Goal: Transaction & Acquisition: Purchase product/service

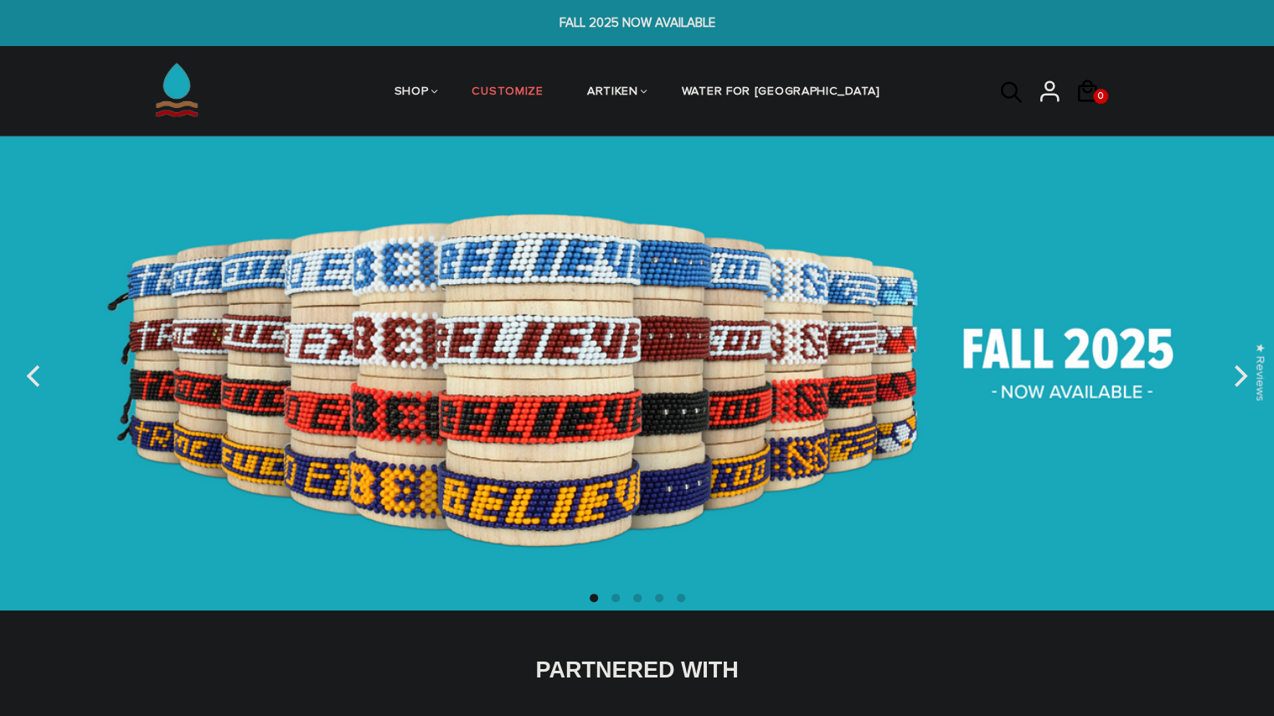
click at [1241, 363] on button "next" at bounding box center [1238, 376] width 37 height 37
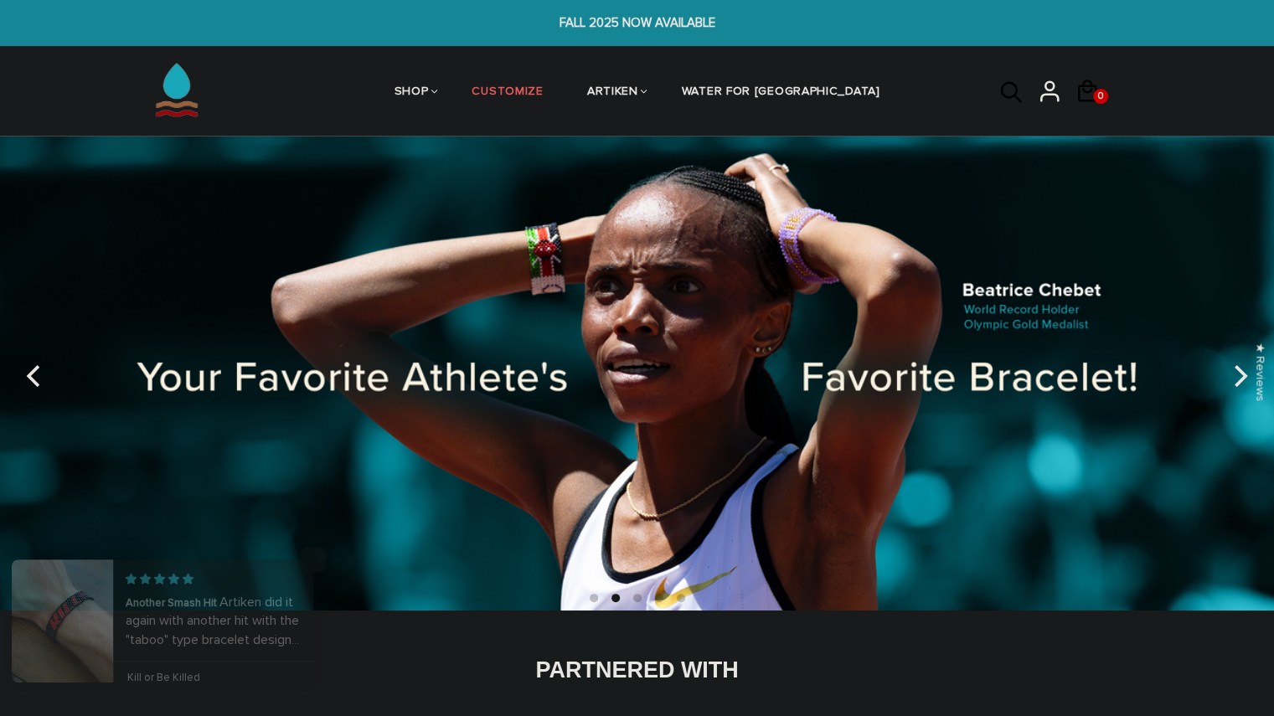
click at [1238, 363] on button "next" at bounding box center [1238, 376] width 37 height 37
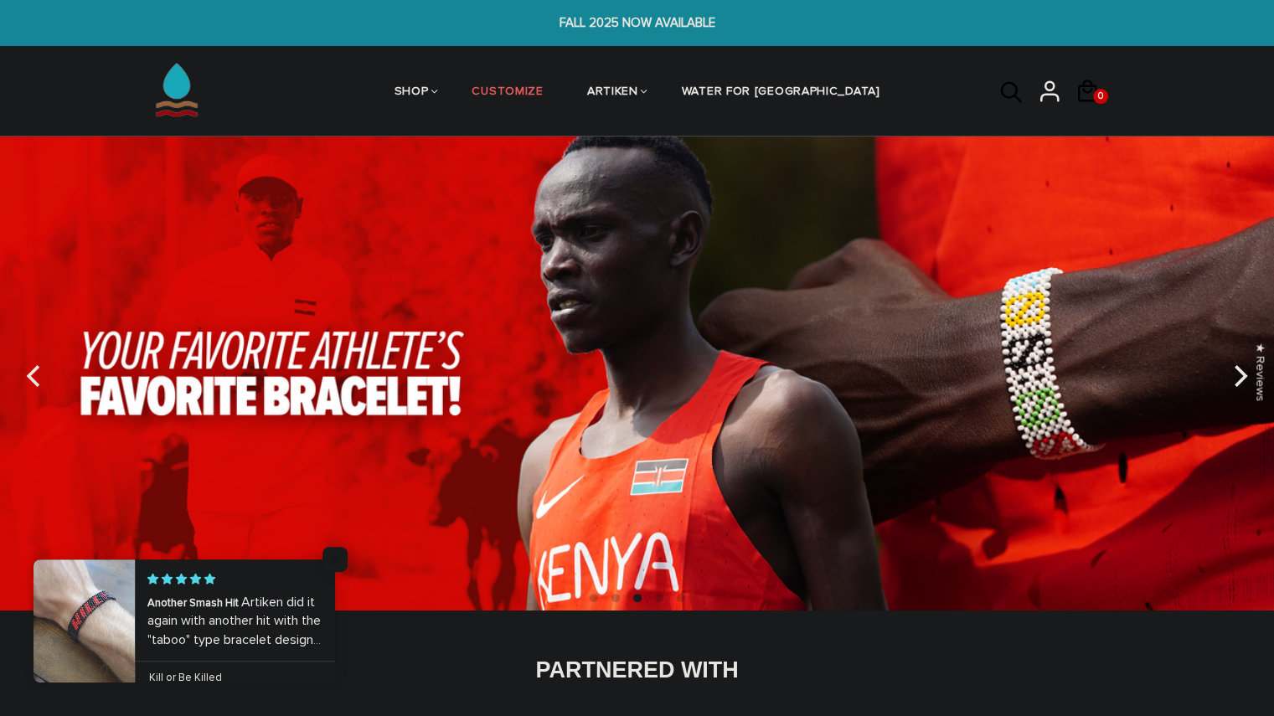
click at [1238, 363] on button "next" at bounding box center [1238, 376] width 37 height 37
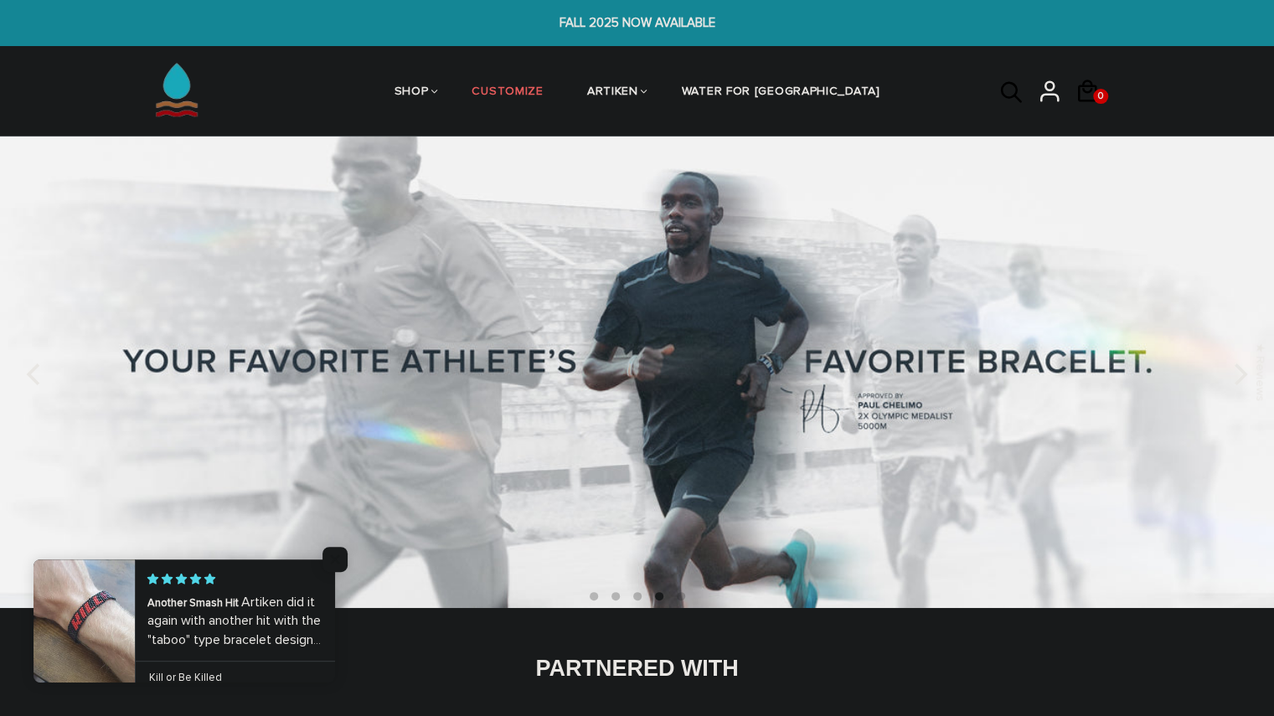
click at [28, 363] on icon "previous" at bounding box center [35, 374] width 22 height 22
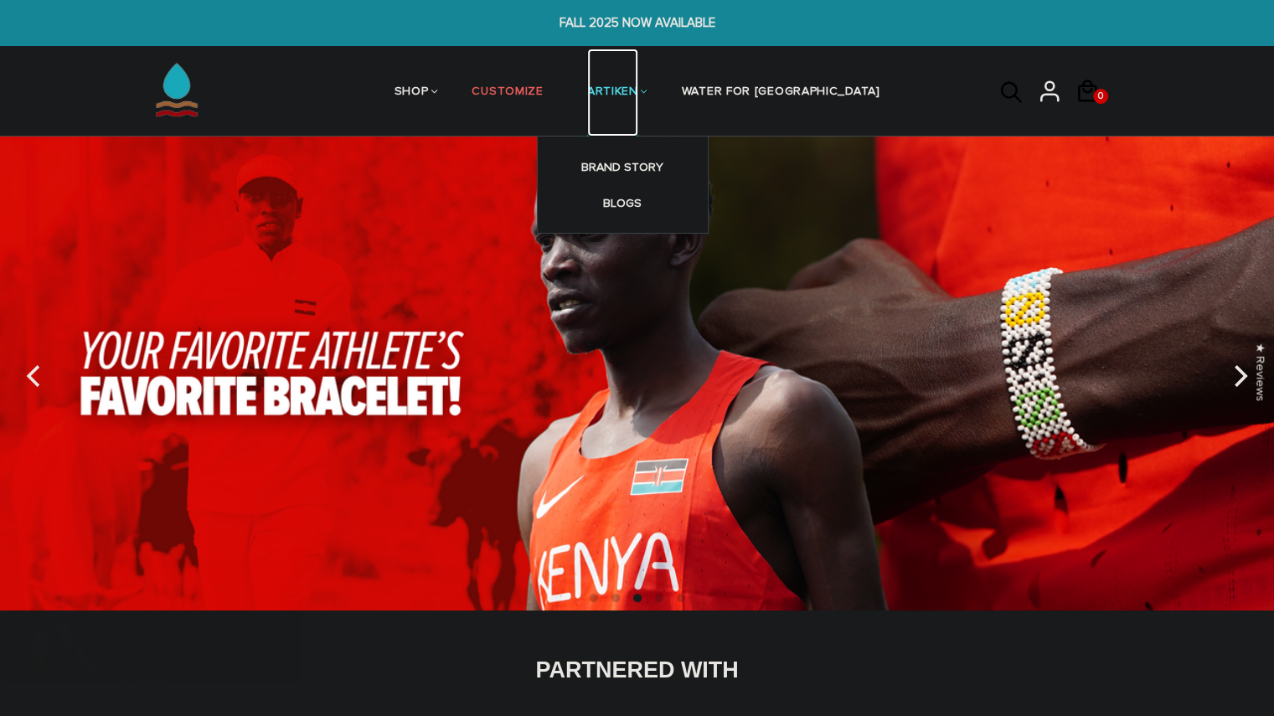
click at [638, 84] on link "ARTIKEN" at bounding box center [612, 93] width 51 height 89
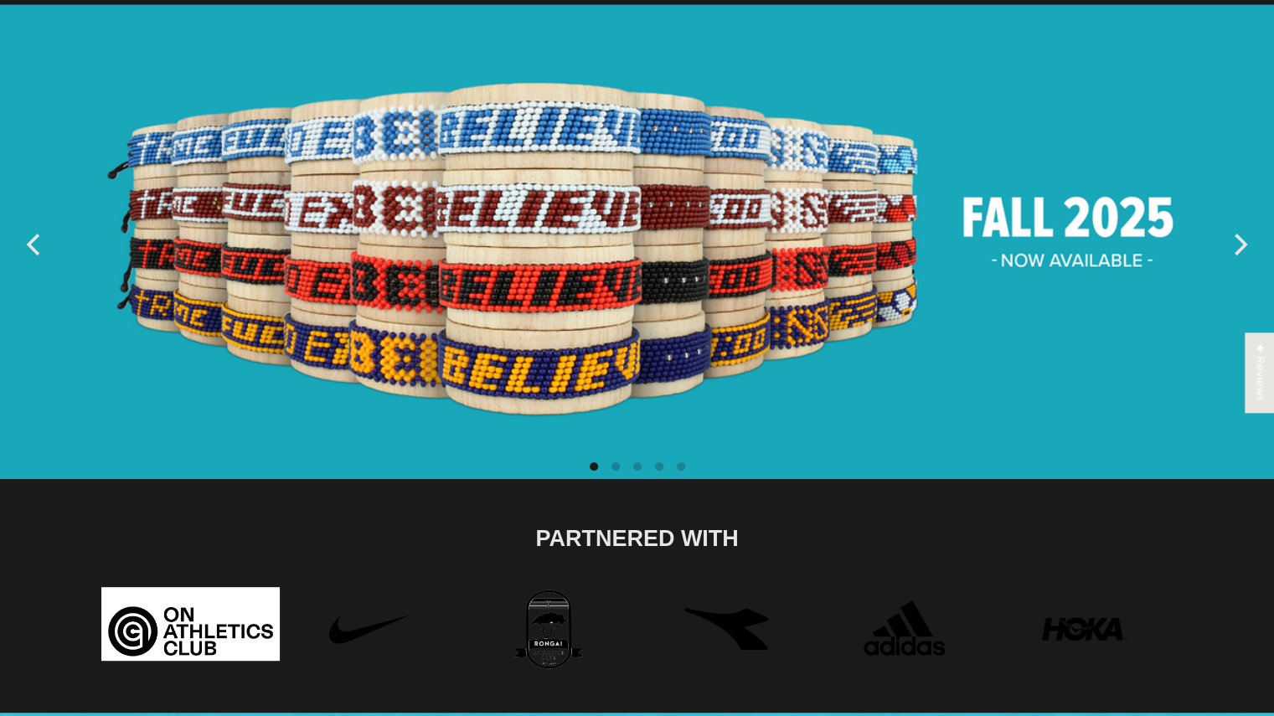
scroll to position [14, 0]
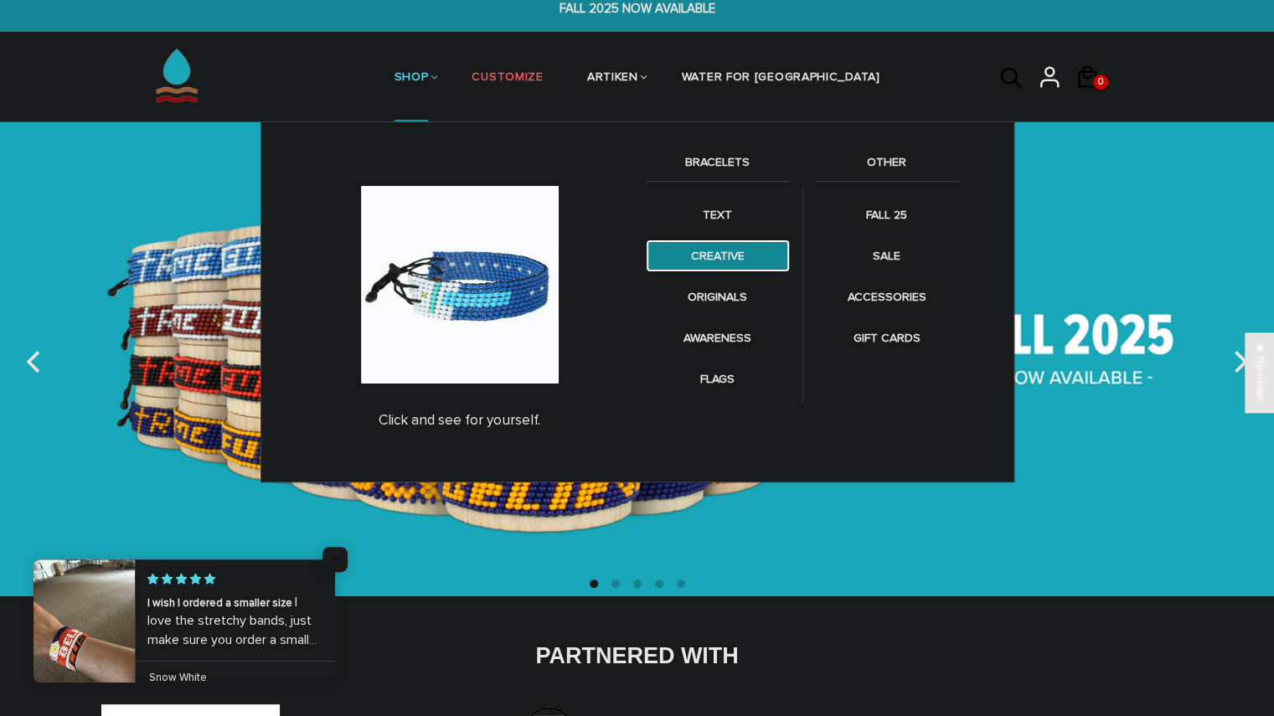
click at [719, 261] on link "CREATIVE" at bounding box center [718, 256] width 144 height 33
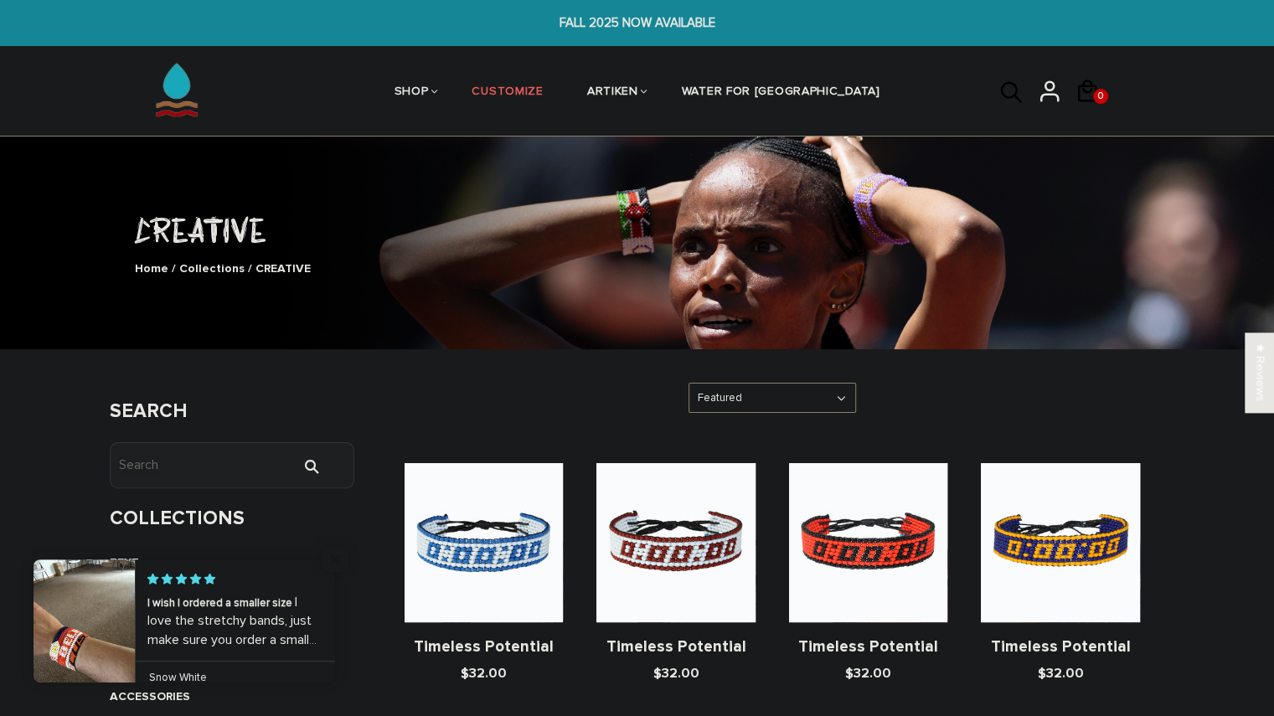
click at [776, 400] on select "Featured Best Selling $ Low to High $ High to Low Z-A A-Z Oldest to Newest Newe…" at bounding box center [772, 398] width 166 height 29
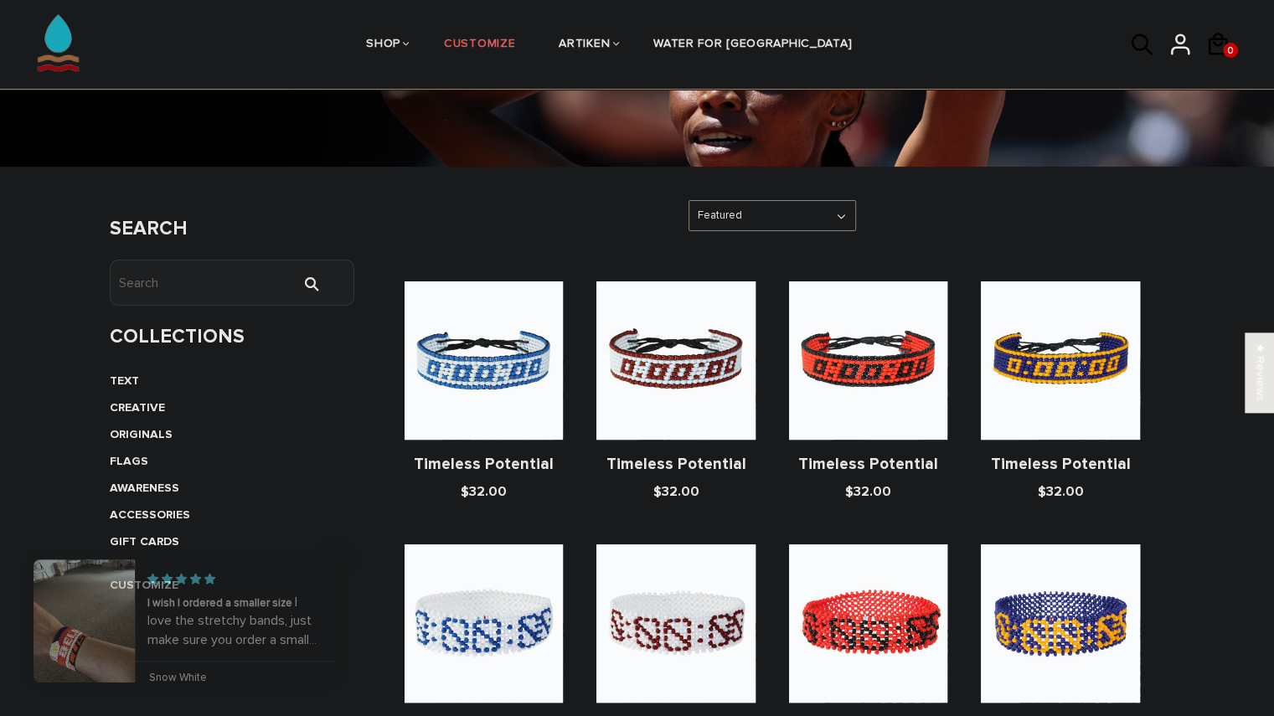
scroll to position [234, 0]
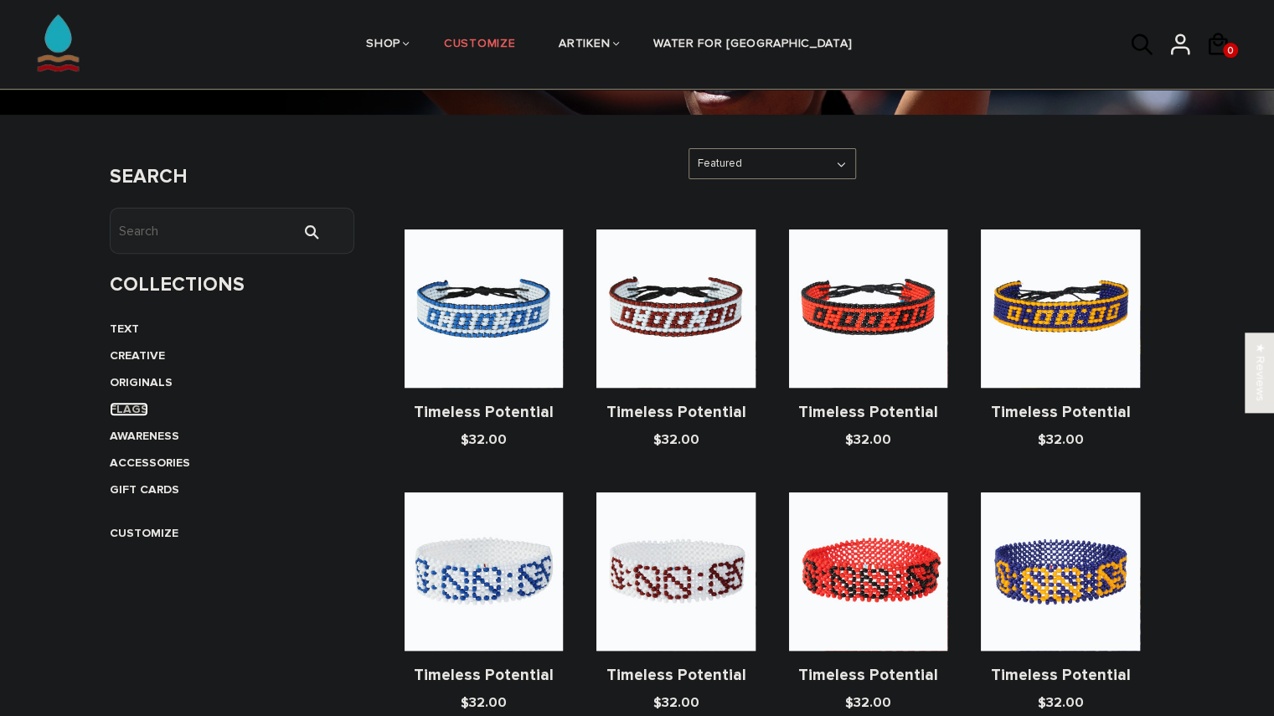
click at [130, 408] on link "FLAGS" at bounding box center [129, 409] width 39 height 14
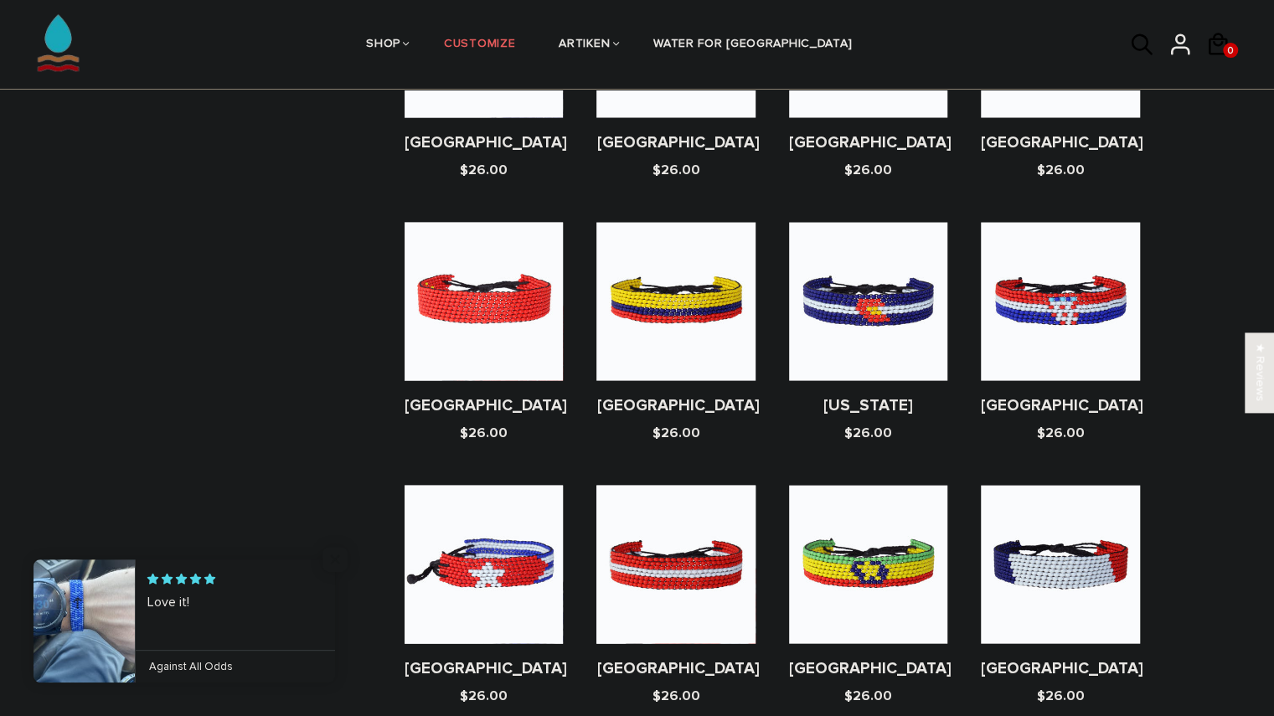
scroll to position [1843, 0]
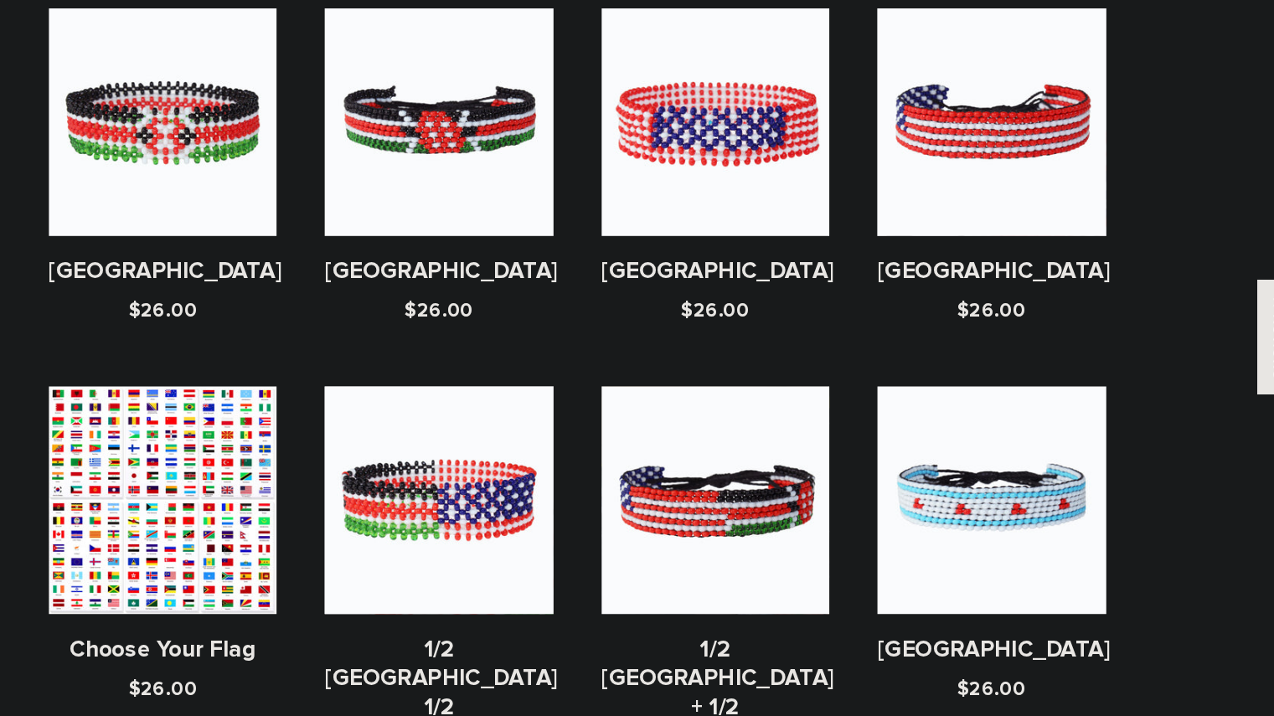
scroll to position [319, 0]
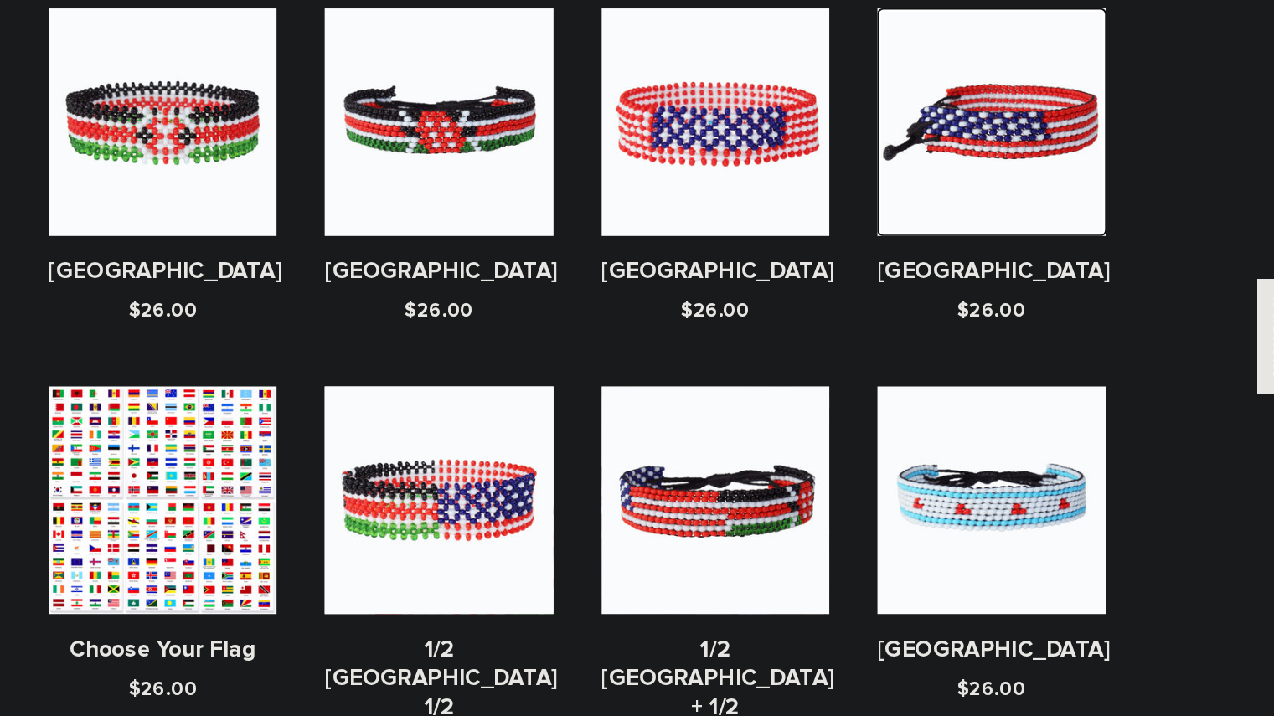
click at [1072, 288] on img at bounding box center [1060, 223] width 158 height 158
